Goal: Check status: Check status

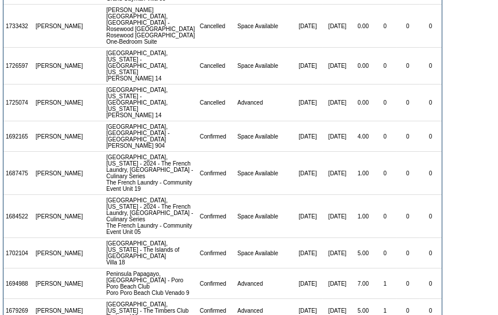
scroll to position [462, 0]
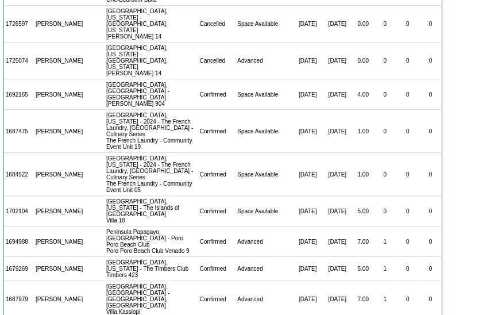
click at [20, 281] on td "1687979" at bounding box center [18, 299] width 30 height 37
copy td "1687979"
